Goal: Transaction & Acquisition: Purchase product/service

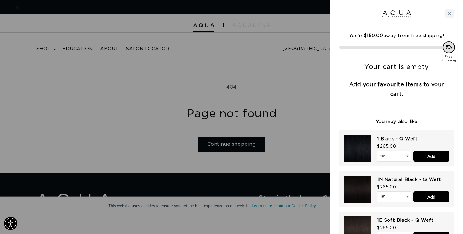
scroll to position [0, 420]
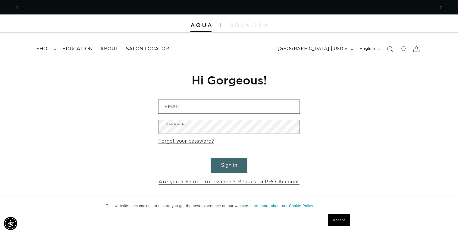
scroll to position [0, 831]
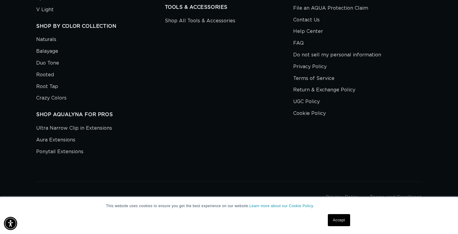
scroll to position [0, 415]
